Goal: Task Accomplishment & Management: Use online tool/utility

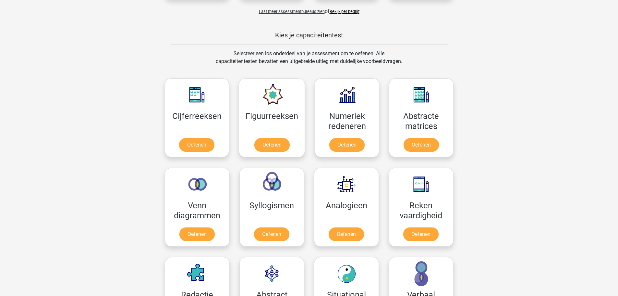
scroll to position [324, 0]
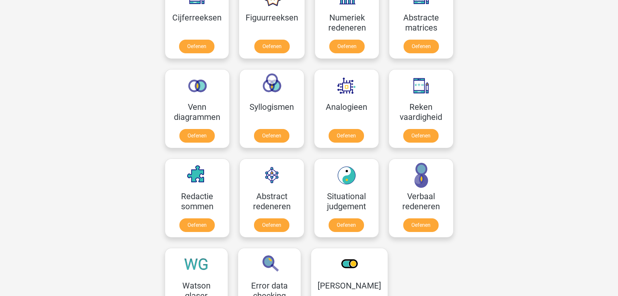
click at [98, 118] on div "Registreer Nederlands English" at bounding box center [309, 190] width 618 height 1029
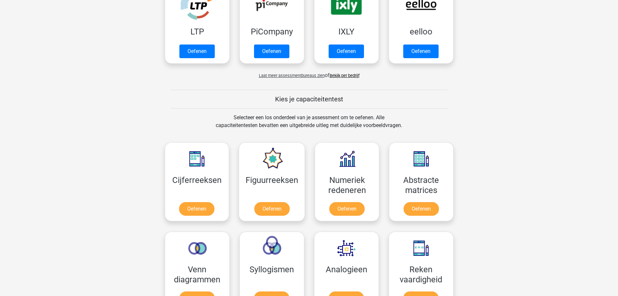
scroll to position [260, 0]
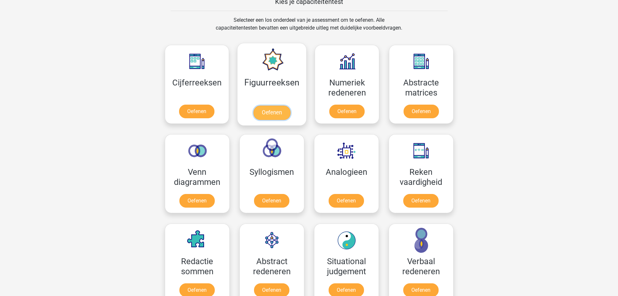
click at [259, 111] on link "Oefenen" at bounding box center [271, 112] width 37 height 14
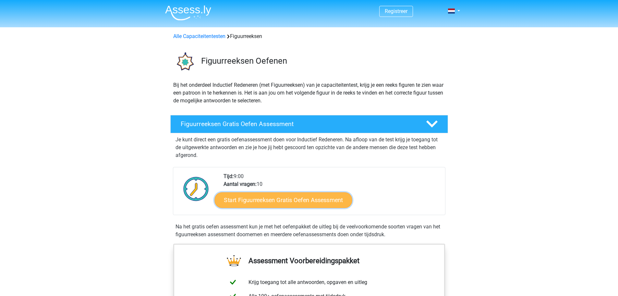
click at [249, 196] on link "Start Figuurreeksen Gratis Oefen Assessment" at bounding box center [283, 200] width 138 height 16
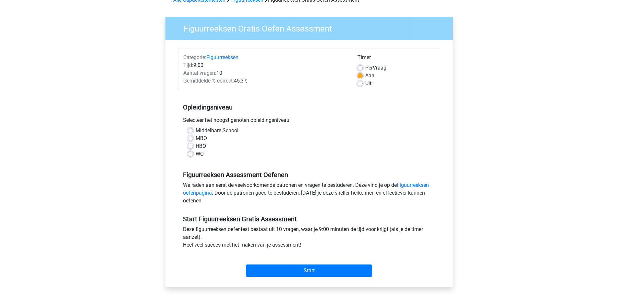
scroll to position [97, 0]
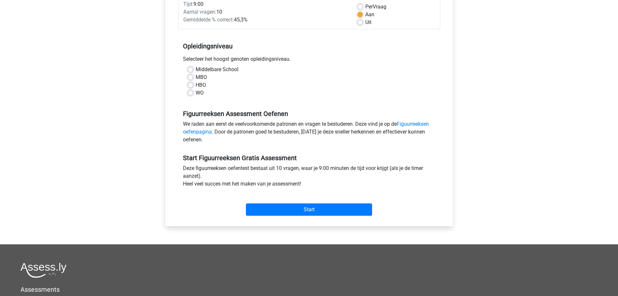
click at [196, 82] on label "HBO" at bounding box center [201, 85] width 10 height 8
click at [190, 82] on input "HBO" at bounding box center [190, 84] width 5 height 6
radio input "true"
click at [196, 78] on label "MBO" at bounding box center [201, 77] width 11 height 8
click at [192, 78] on input "MBO" at bounding box center [190, 76] width 5 height 6
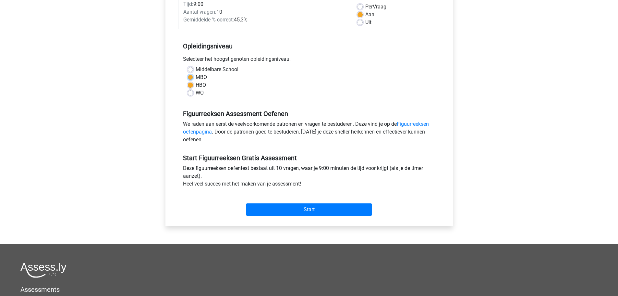
radio input "true"
click at [263, 205] on input "Start" at bounding box center [309, 209] width 126 height 12
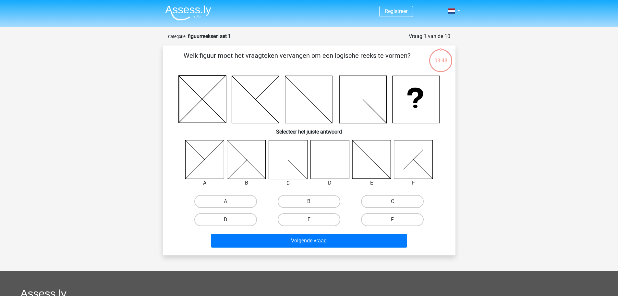
click at [212, 221] on label "D" at bounding box center [225, 219] width 63 height 13
click at [226, 221] on input "D" at bounding box center [228, 221] width 4 height 4
radio input "true"
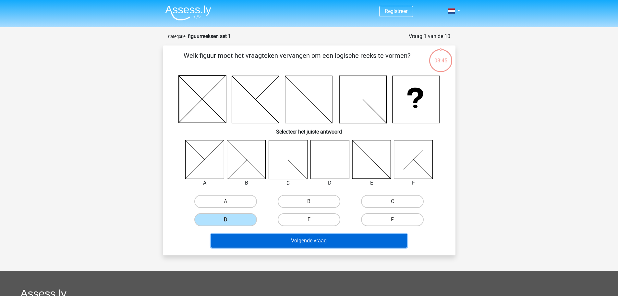
click at [281, 243] on button "Volgende vraag" at bounding box center [309, 241] width 196 height 14
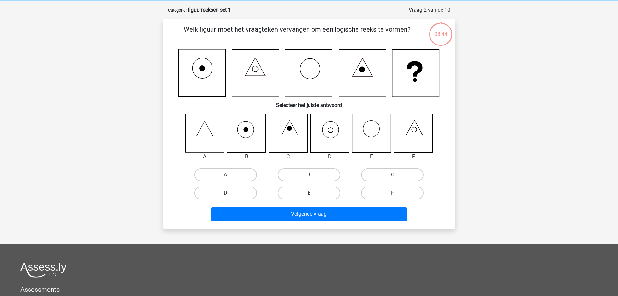
scroll to position [32, 0]
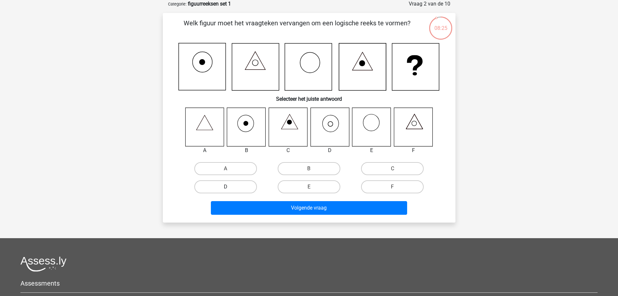
click at [231, 185] on label "D" at bounding box center [225, 186] width 63 height 13
click at [230, 187] on input "D" at bounding box center [228, 189] width 4 height 4
radio input "true"
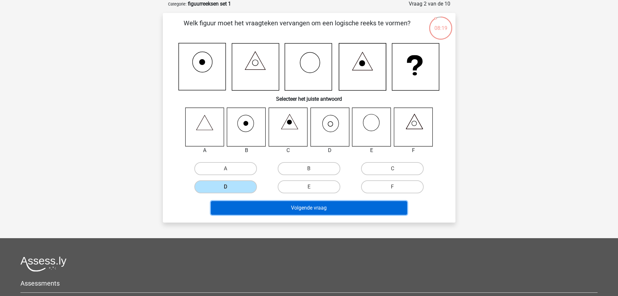
click at [305, 210] on button "Volgende vraag" at bounding box center [309, 208] width 196 height 14
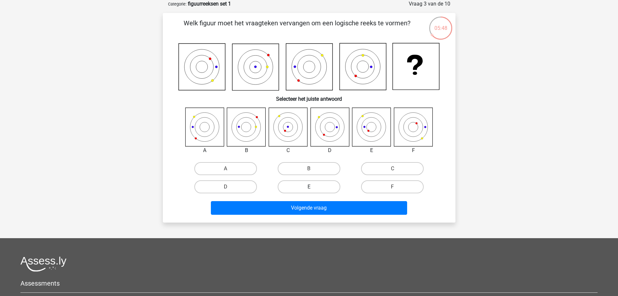
click at [297, 185] on label "E" at bounding box center [309, 186] width 63 height 13
click at [309, 187] on input "E" at bounding box center [311, 189] width 4 height 4
radio input "true"
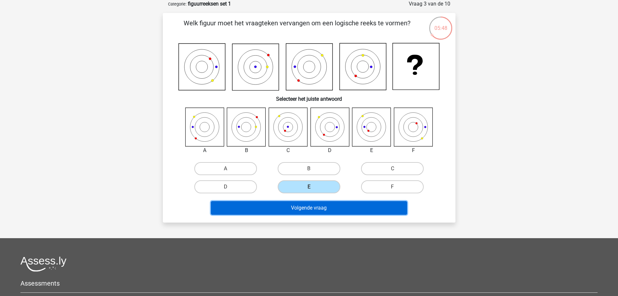
click at [292, 207] on button "Volgende vraag" at bounding box center [309, 208] width 196 height 14
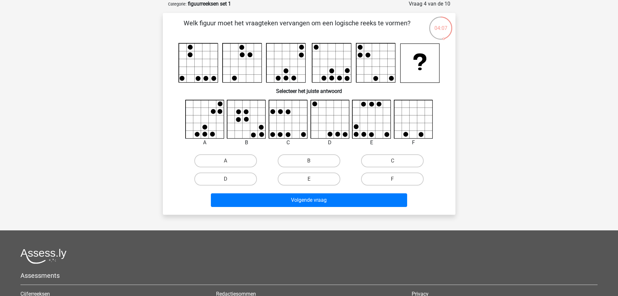
click at [219, 153] on div "A" at bounding box center [225, 161] width 83 height 18
click at [220, 159] on label "A" at bounding box center [225, 160] width 63 height 13
click at [226, 161] on input "A" at bounding box center [228, 163] width 4 height 4
radio input "true"
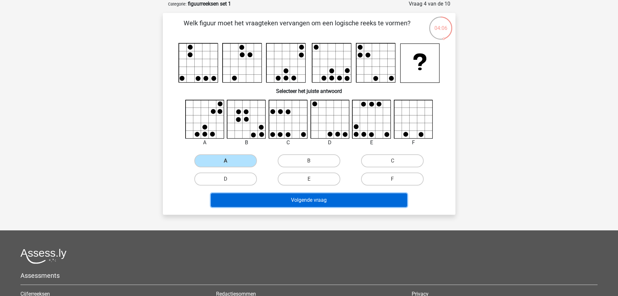
click at [272, 201] on button "Volgende vraag" at bounding box center [309, 200] width 196 height 14
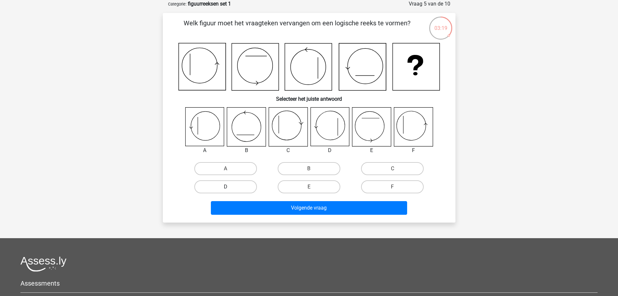
click at [213, 183] on label "D" at bounding box center [225, 186] width 63 height 13
click at [226, 187] on input "D" at bounding box center [228, 189] width 4 height 4
radio input "true"
click at [215, 169] on label "A" at bounding box center [225, 168] width 63 height 13
click at [226, 169] on input "A" at bounding box center [228, 170] width 4 height 4
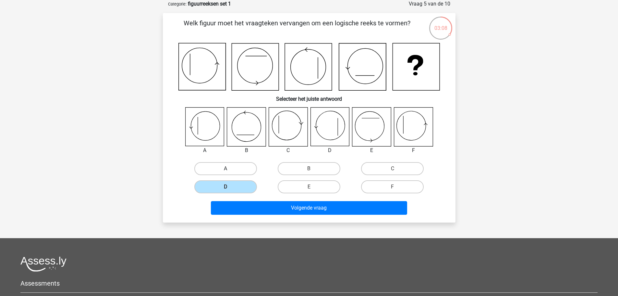
radio input "true"
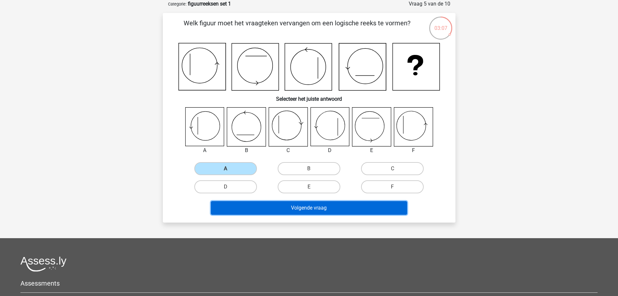
click at [271, 202] on button "Volgende vraag" at bounding box center [309, 208] width 196 height 14
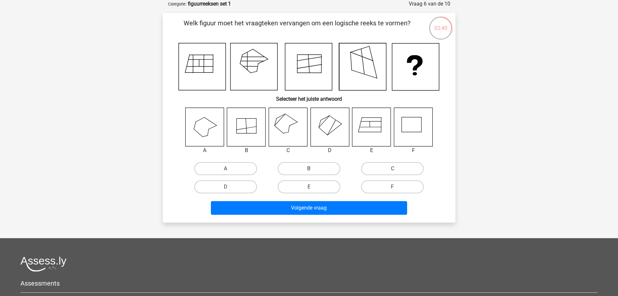
click at [288, 164] on label "B" at bounding box center [309, 168] width 63 height 13
click at [309, 168] on input "B" at bounding box center [311, 170] width 4 height 4
radio input "true"
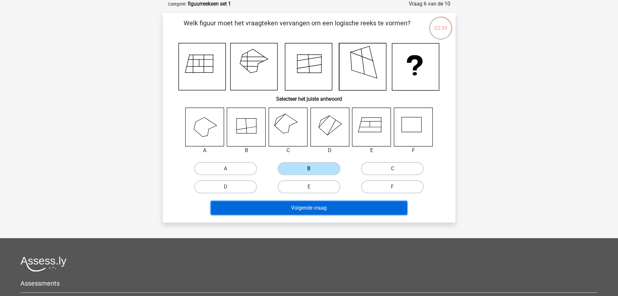
click at [278, 205] on button "Volgende vraag" at bounding box center [309, 208] width 196 height 14
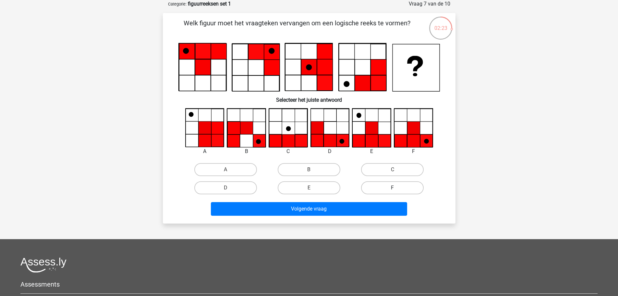
click at [383, 184] on label "F" at bounding box center [392, 187] width 63 height 13
click at [393, 188] on input "F" at bounding box center [395, 190] width 4 height 4
radio input "true"
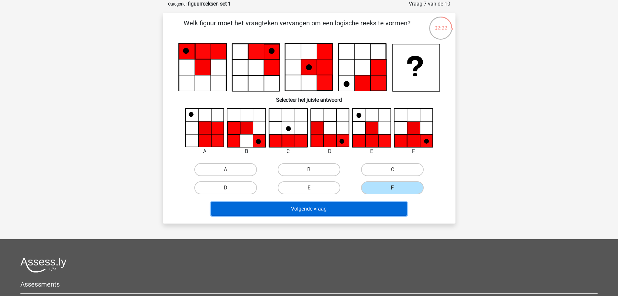
click at [320, 207] on button "Volgende vraag" at bounding box center [309, 209] width 196 height 14
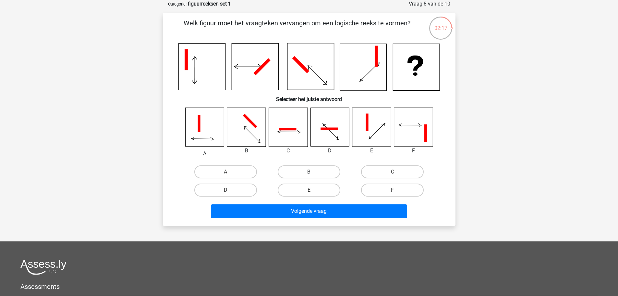
click at [300, 170] on label "B" at bounding box center [309, 171] width 63 height 13
click at [309, 172] on input "B" at bounding box center [311, 174] width 4 height 4
radio input "true"
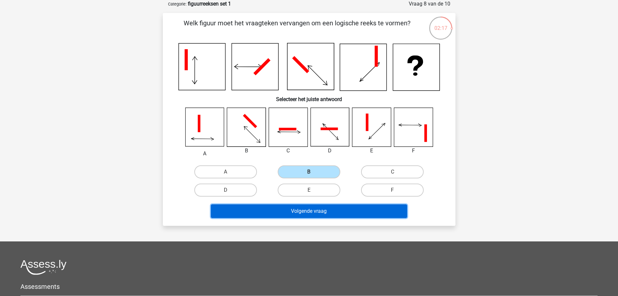
click at [297, 214] on button "Volgende vraag" at bounding box center [309, 211] width 196 height 14
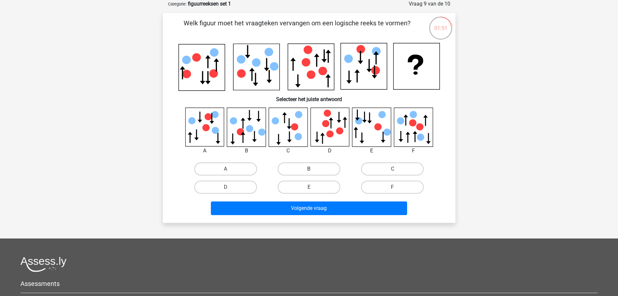
click at [314, 164] on label "B" at bounding box center [309, 168] width 63 height 13
click at [313, 169] on input "B" at bounding box center [311, 171] width 4 height 4
radio input "true"
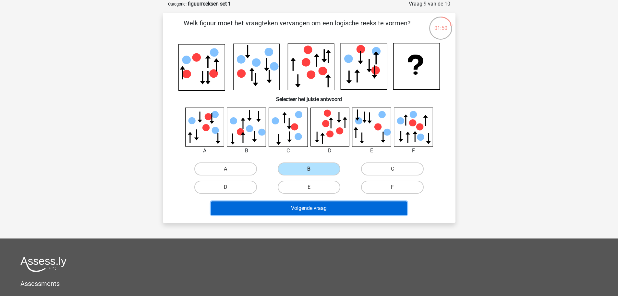
click at [309, 206] on button "Volgende vraag" at bounding box center [309, 208] width 196 height 14
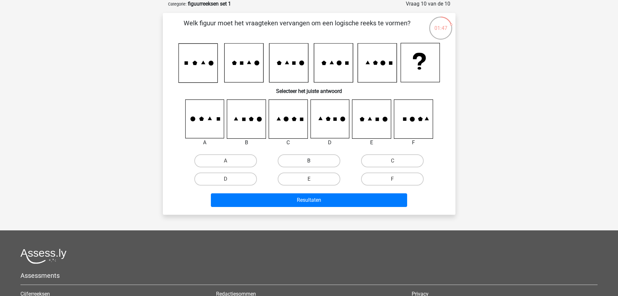
click at [318, 159] on label "B" at bounding box center [309, 160] width 63 height 13
click at [313, 161] on input "B" at bounding box center [311, 163] width 4 height 4
radio input "true"
click at [310, 184] on label "E" at bounding box center [309, 178] width 63 height 13
click at [310, 183] on input "E" at bounding box center [311, 181] width 4 height 4
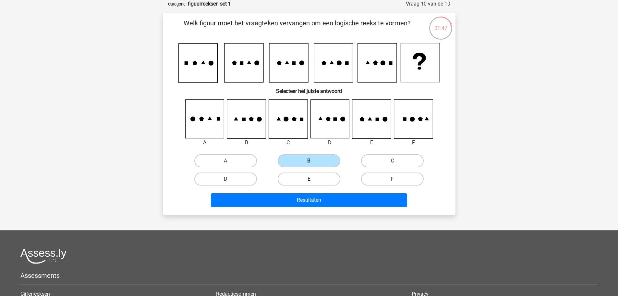
radio input "true"
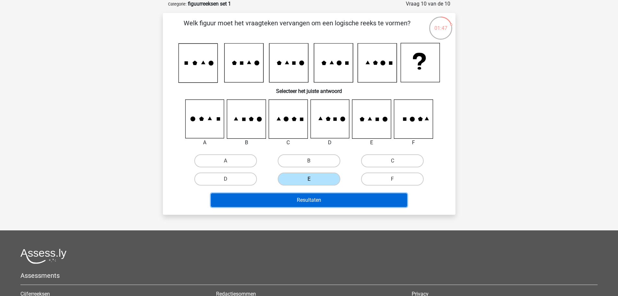
click at [306, 195] on button "Resultaten" at bounding box center [309, 200] width 196 height 14
